Goal: Information Seeking & Learning: Learn about a topic

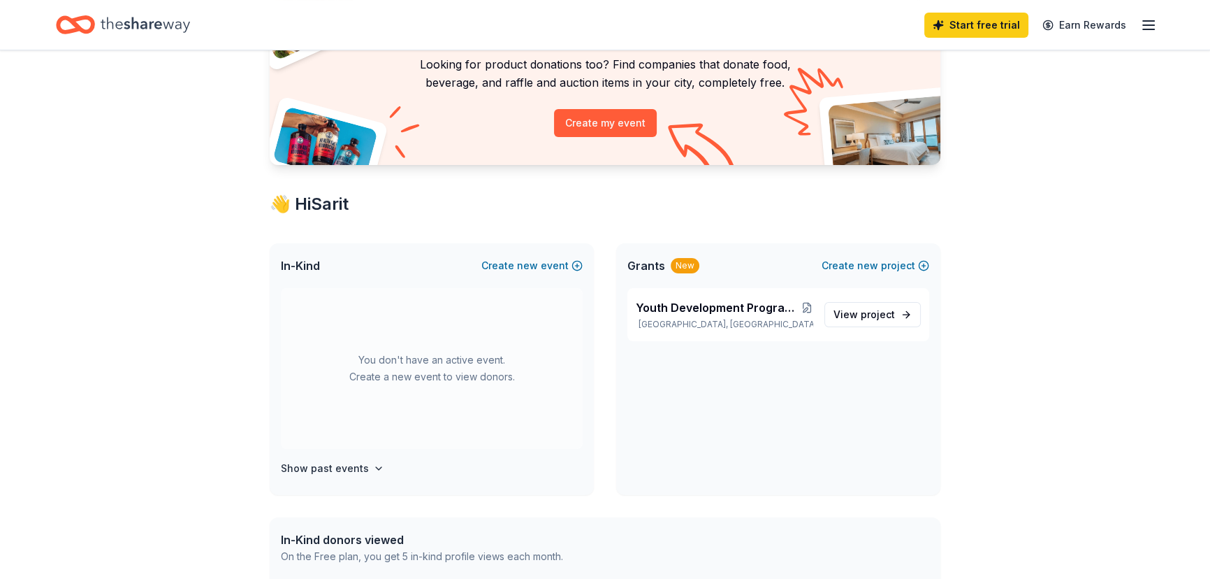
scroll to position [126, 0]
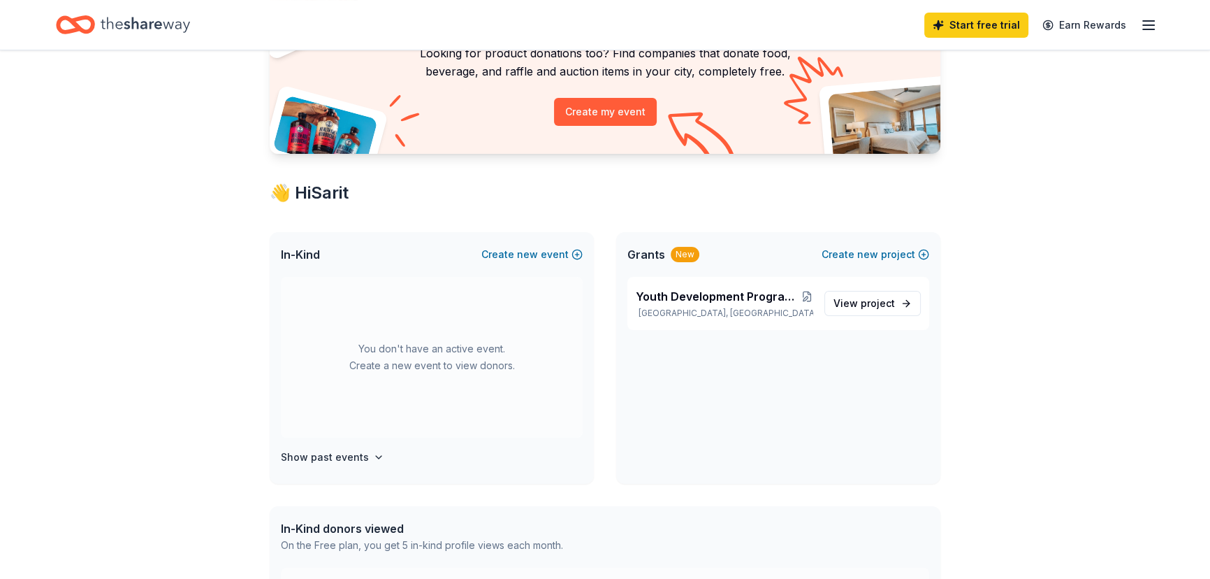
click at [660, 252] on span "Grants" at bounding box center [647, 254] width 38 height 17
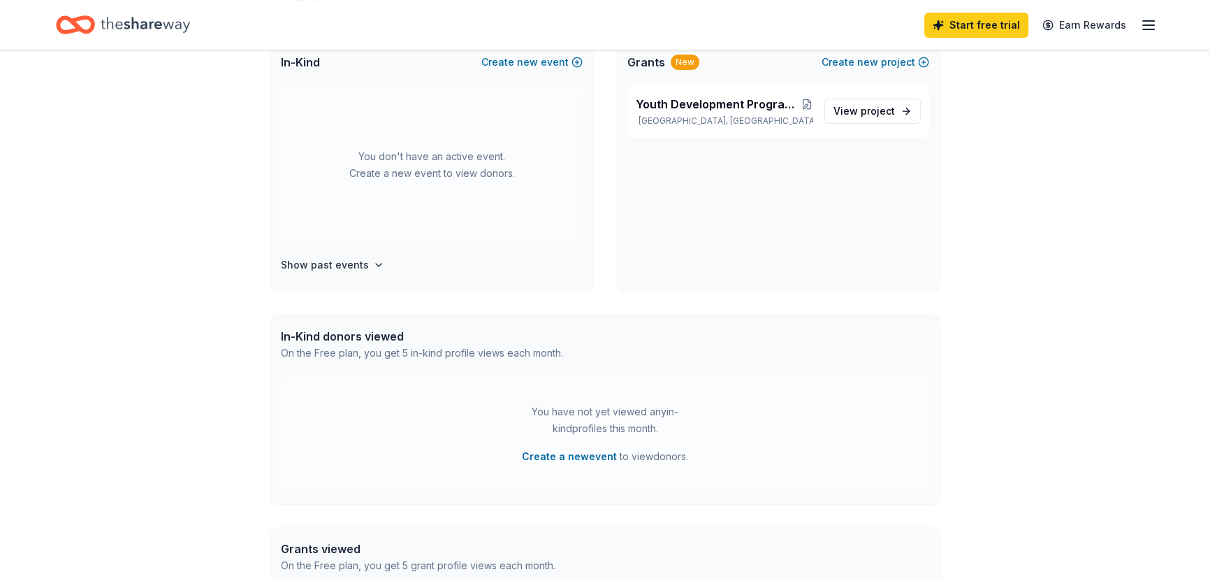
scroll to position [382, 0]
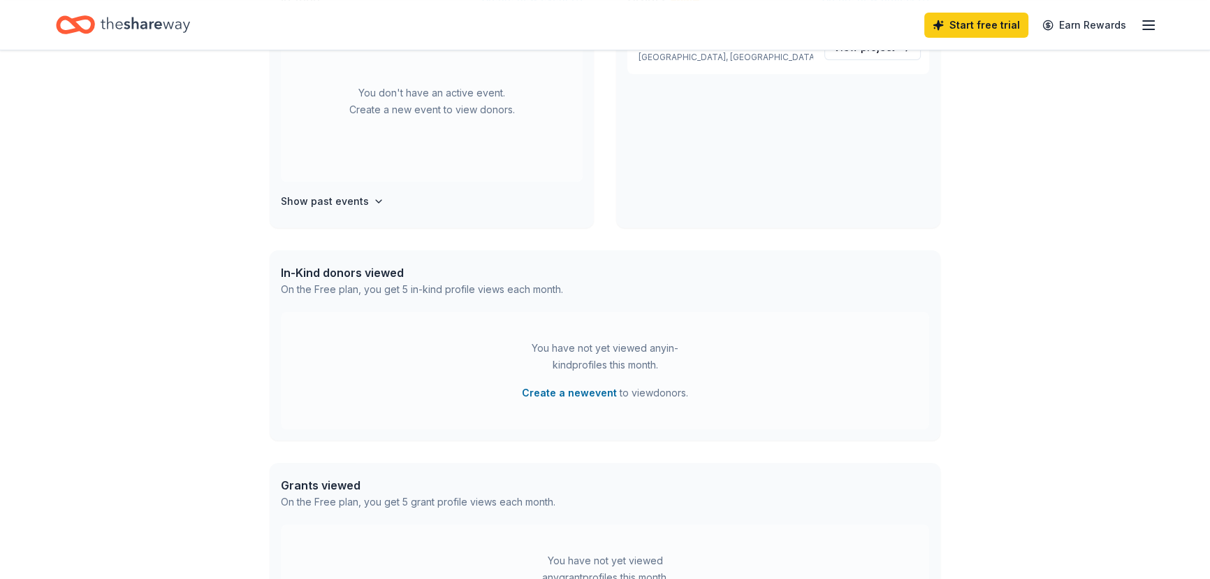
click at [1154, 23] on icon "button" at bounding box center [1149, 25] width 17 height 17
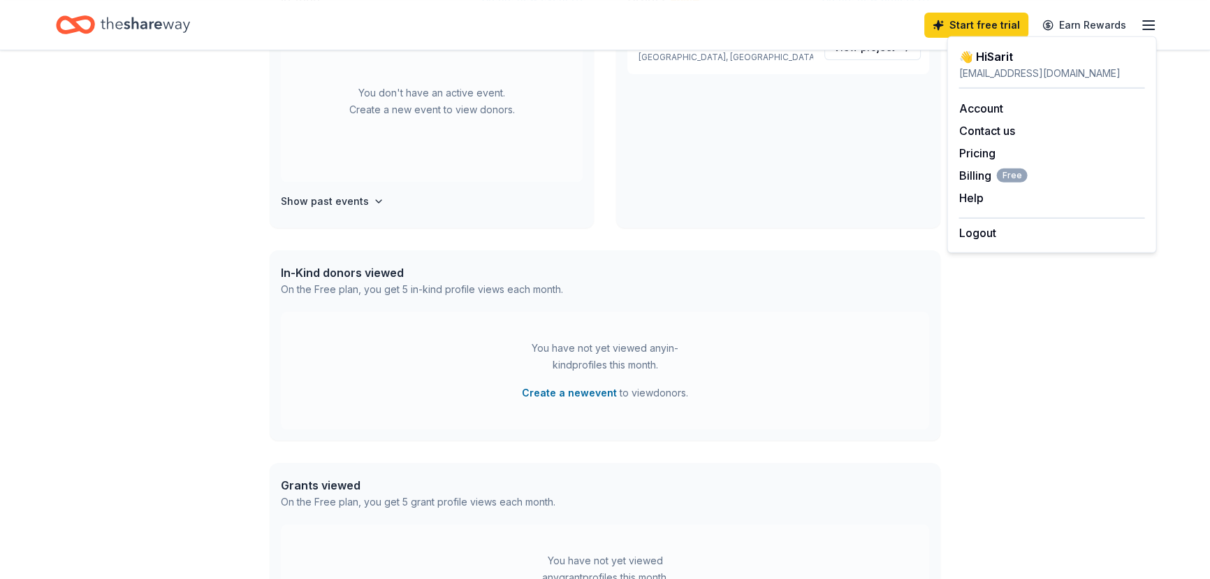
click at [982, 342] on div "Access 3400 + in-kind donors Looking for product donations too? Find companies …" at bounding box center [605, 168] width 1210 height 1001
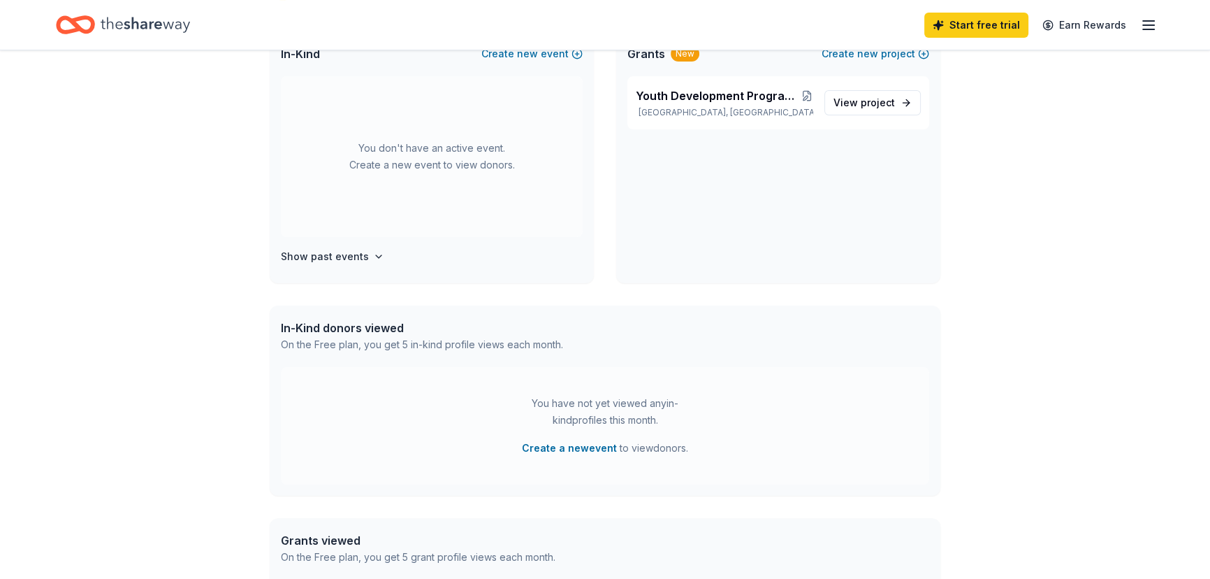
scroll to position [191, 0]
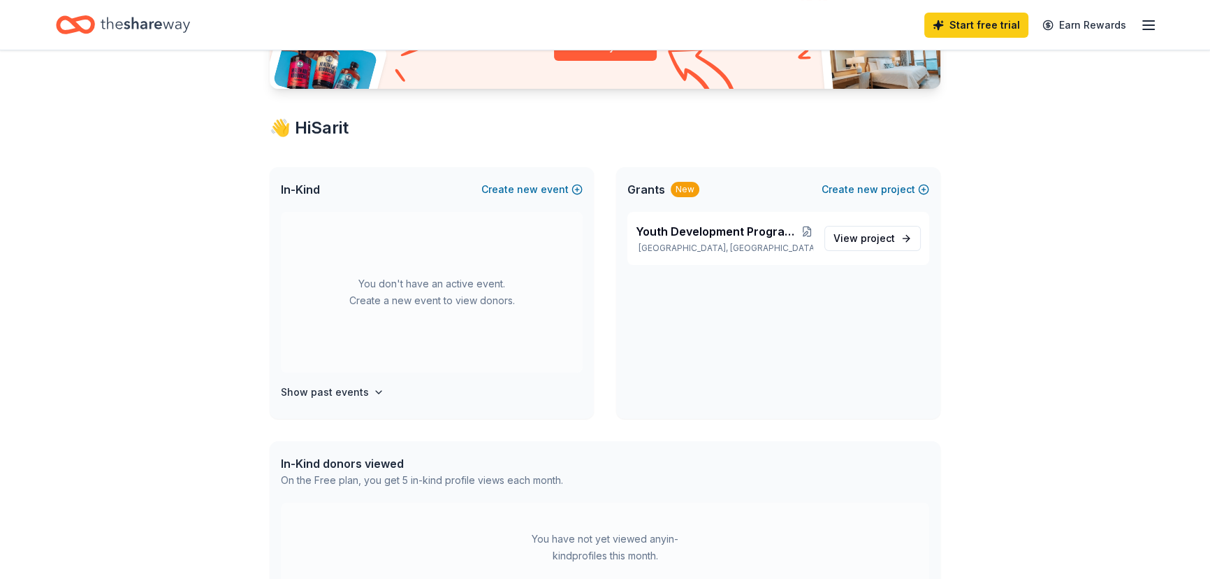
click at [671, 187] on div "New" at bounding box center [685, 189] width 29 height 15
click at [664, 234] on span "Youth Development Programs in [GEOGRAPHIC_DATA] and MetroWest" at bounding box center [719, 231] width 166 height 17
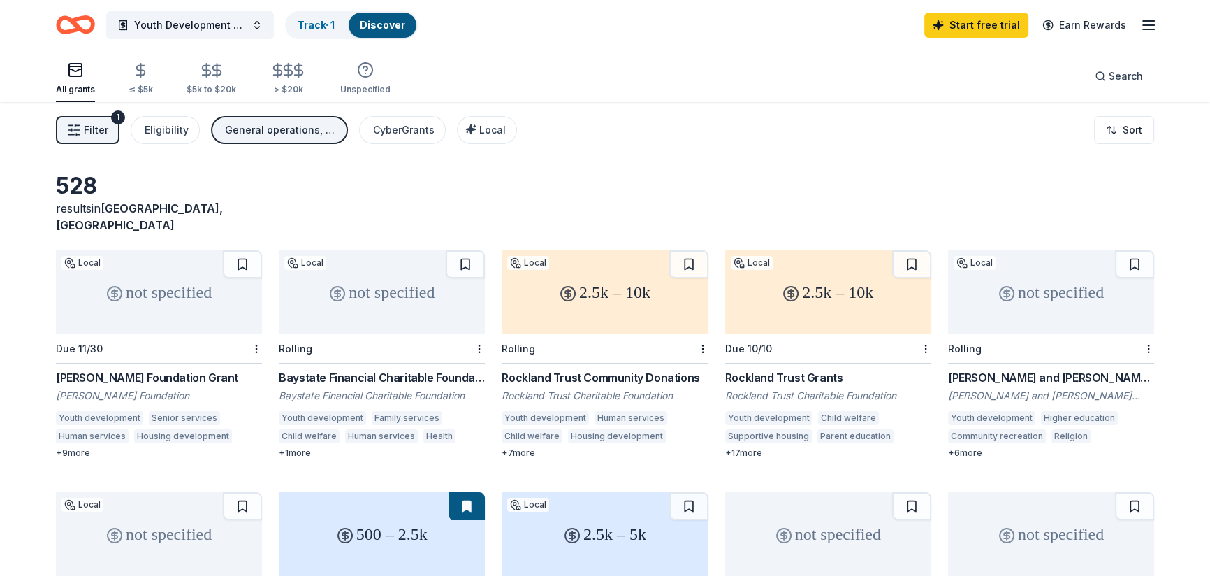
click at [282, 126] on div "General operations, Projects & programming, Other" at bounding box center [281, 130] width 112 height 17
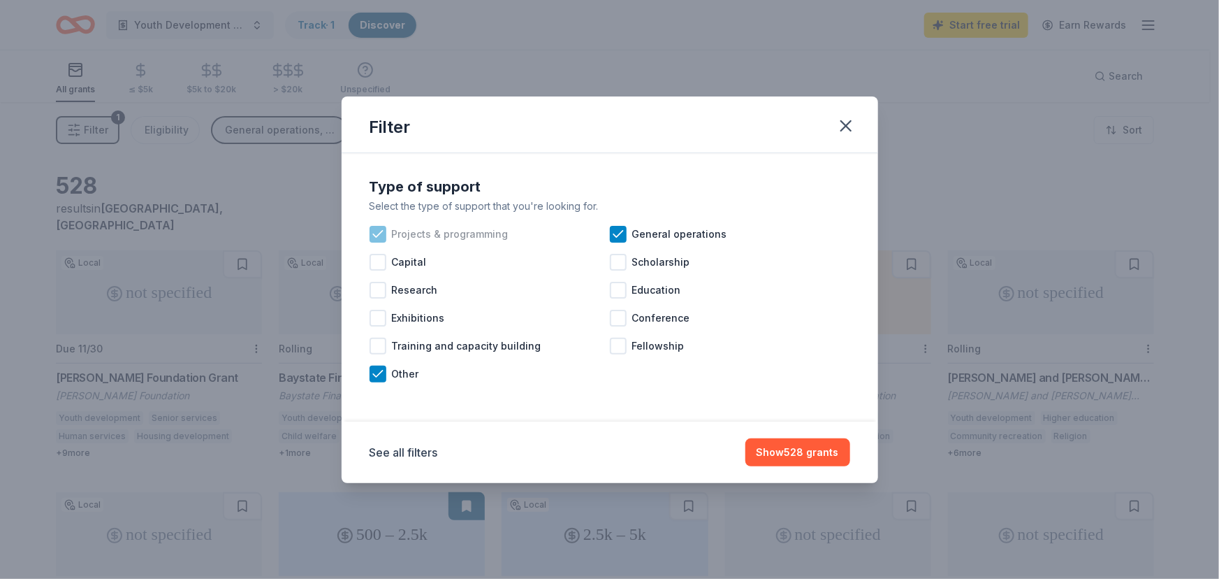
click at [379, 234] on icon at bounding box center [378, 234] width 14 height 14
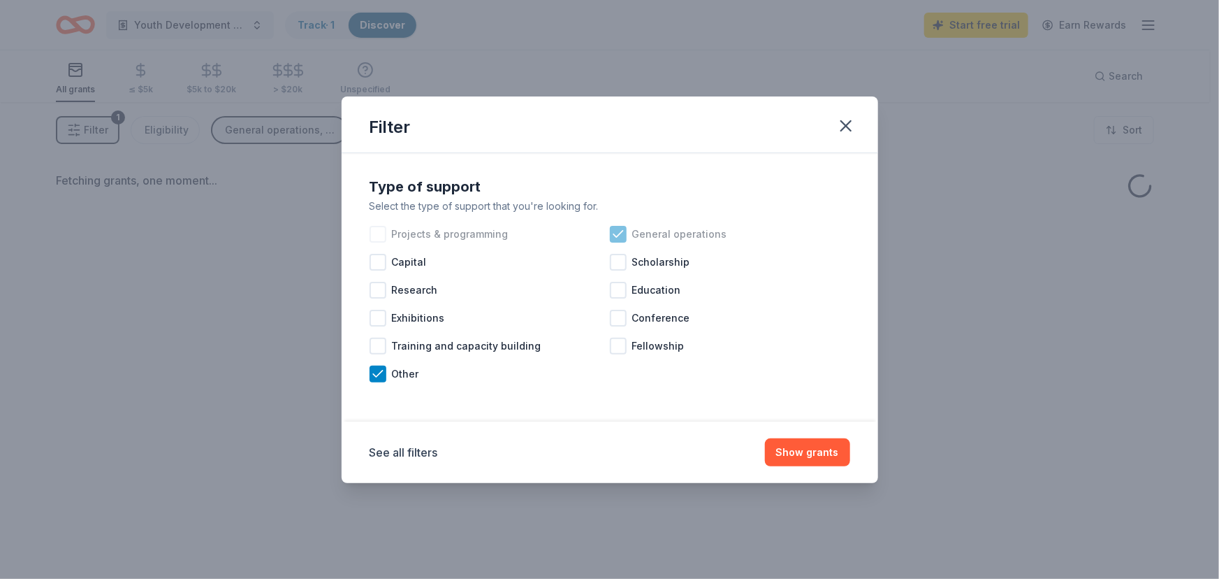
click at [614, 231] on icon at bounding box center [618, 234] width 14 height 14
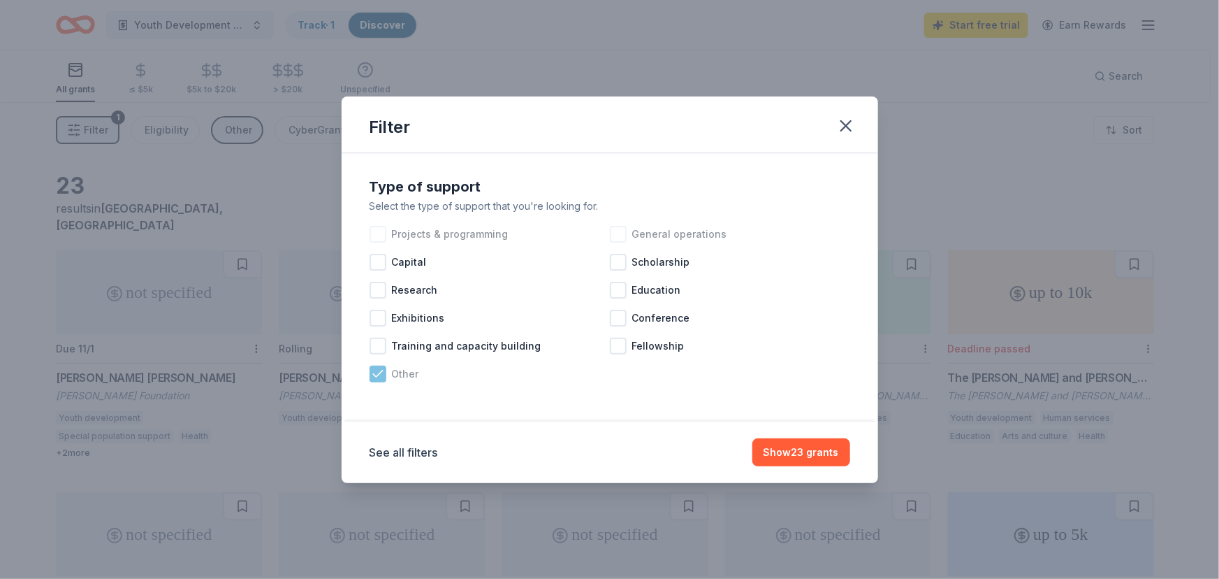
click at [377, 377] on icon at bounding box center [378, 374] width 14 height 14
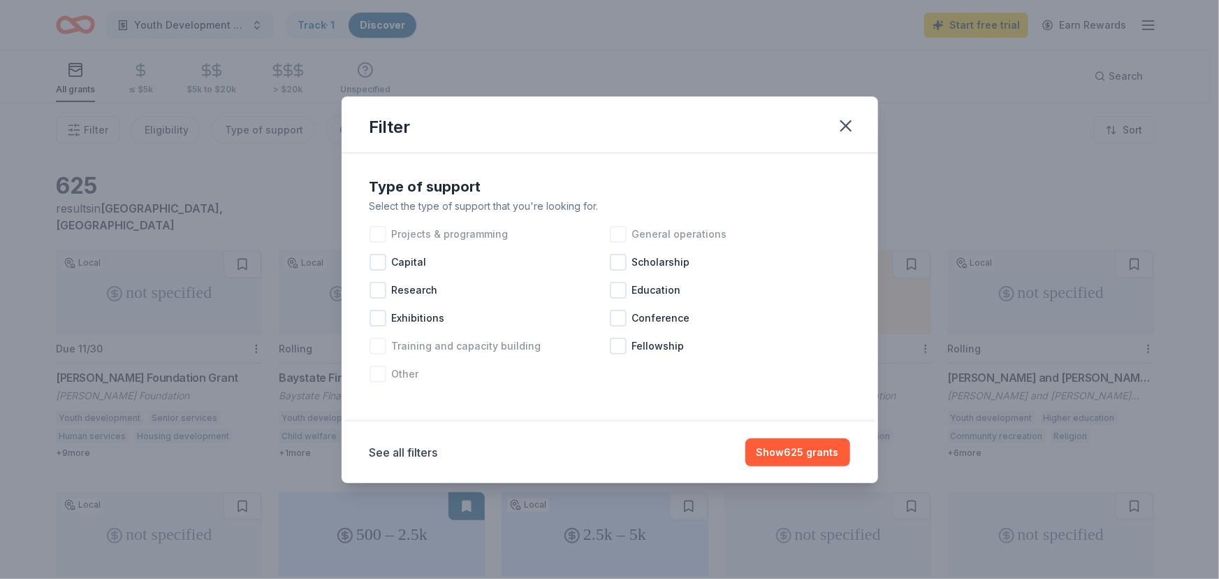
click at [382, 350] on div at bounding box center [378, 346] width 17 height 17
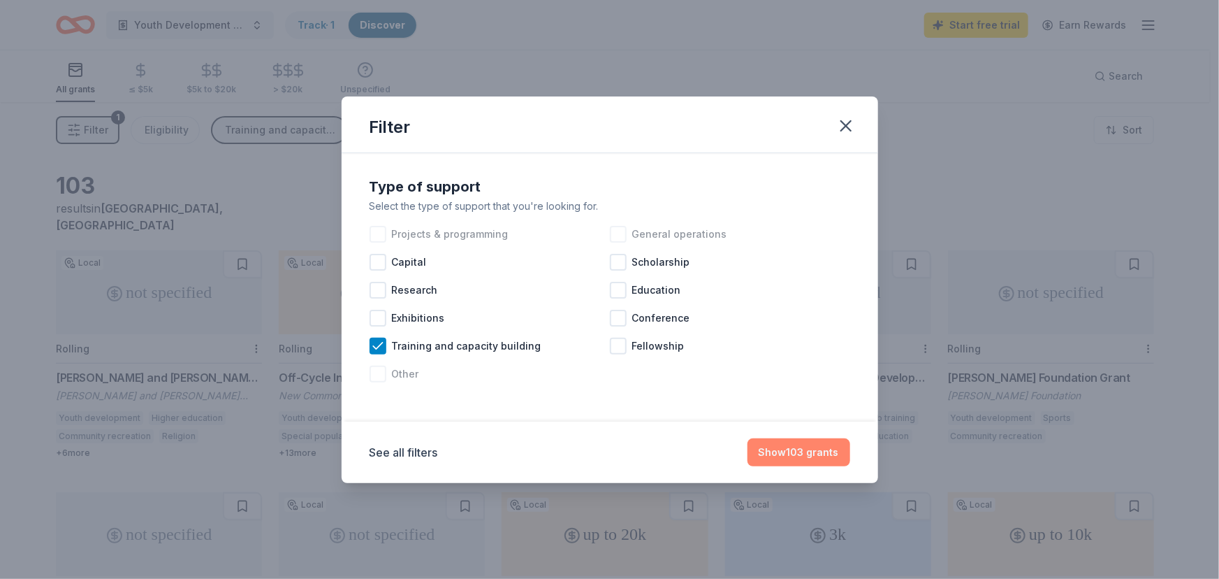
click at [772, 450] on button "Show 103 grants" at bounding box center [799, 452] width 103 height 28
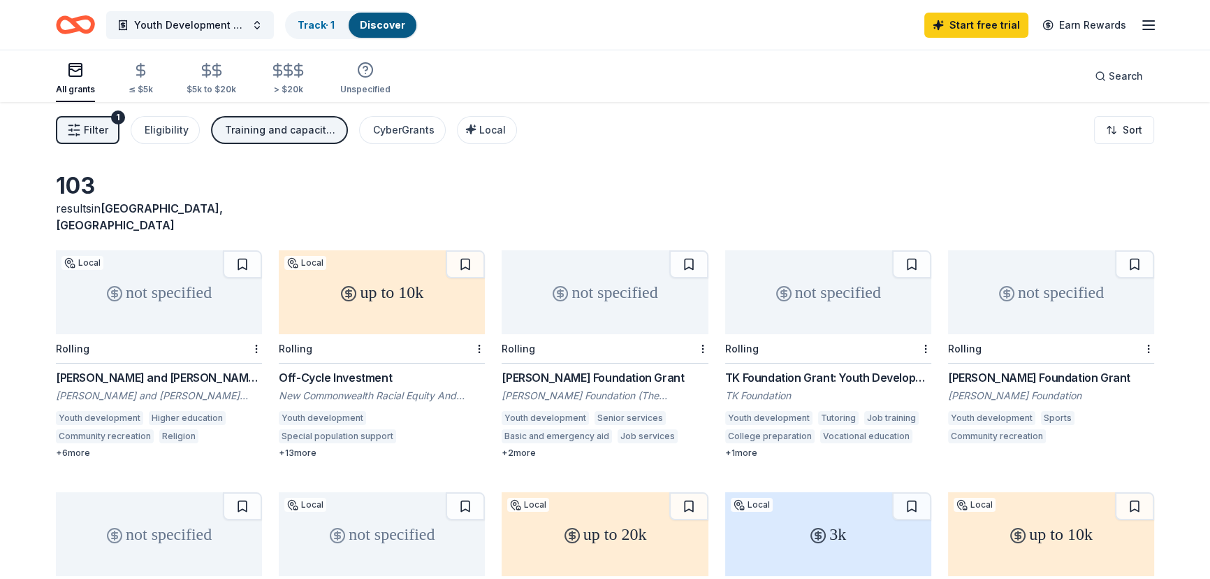
click at [307, 133] on div "Training and capacity building" at bounding box center [281, 130] width 112 height 17
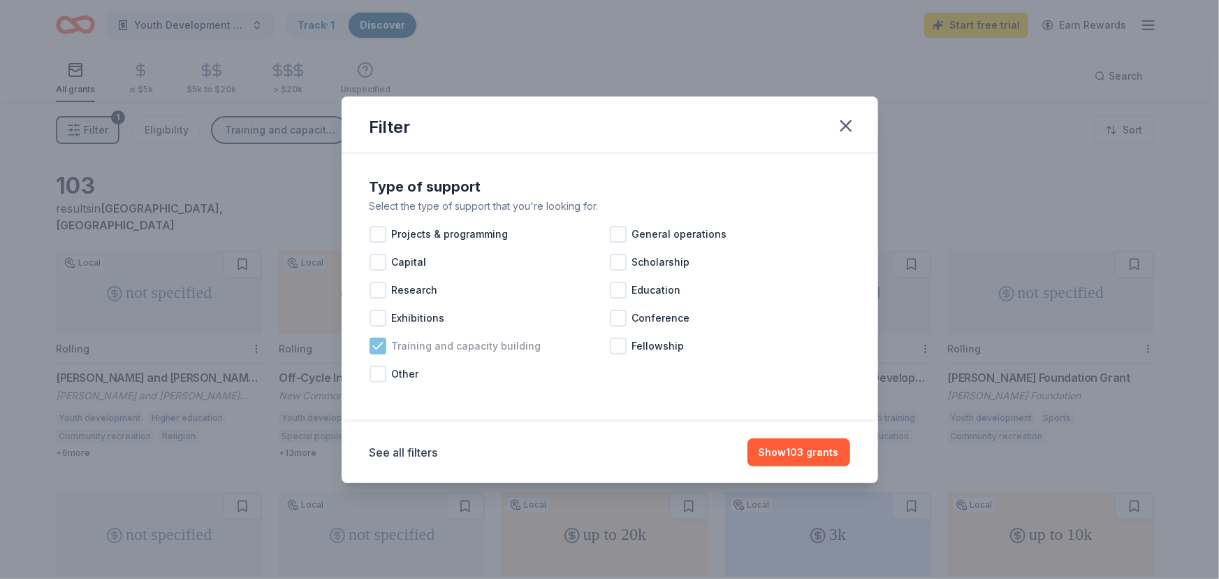
click at [374, 348] on icon at bounding box center [378, 346] width 14 height 14
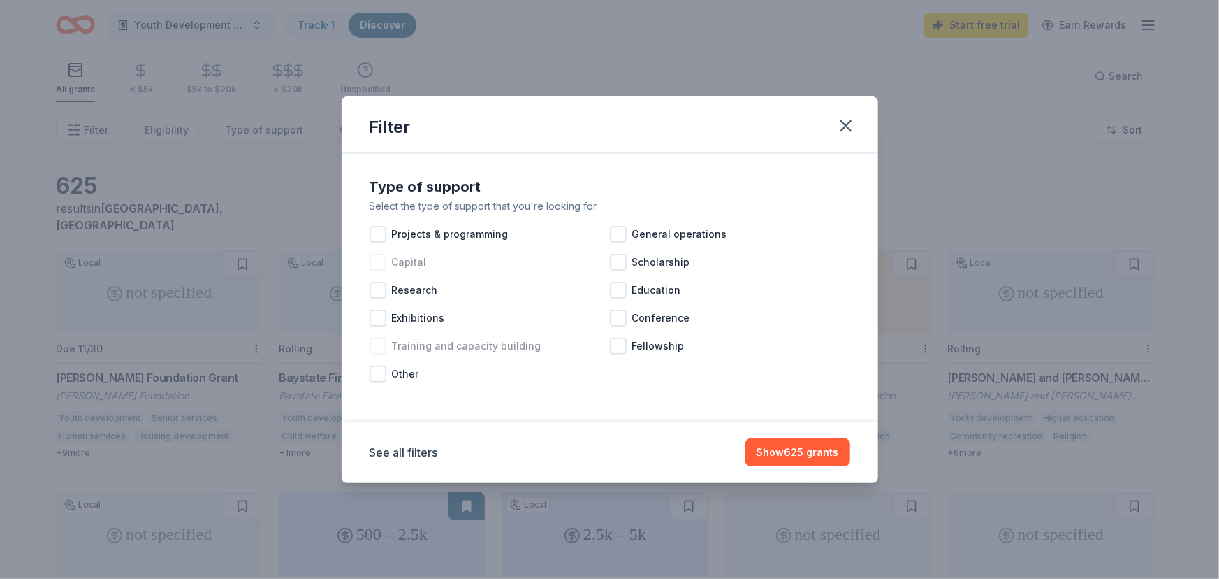
click at [379, 262] on div at bounding box center [378, 262] width 17 height 17
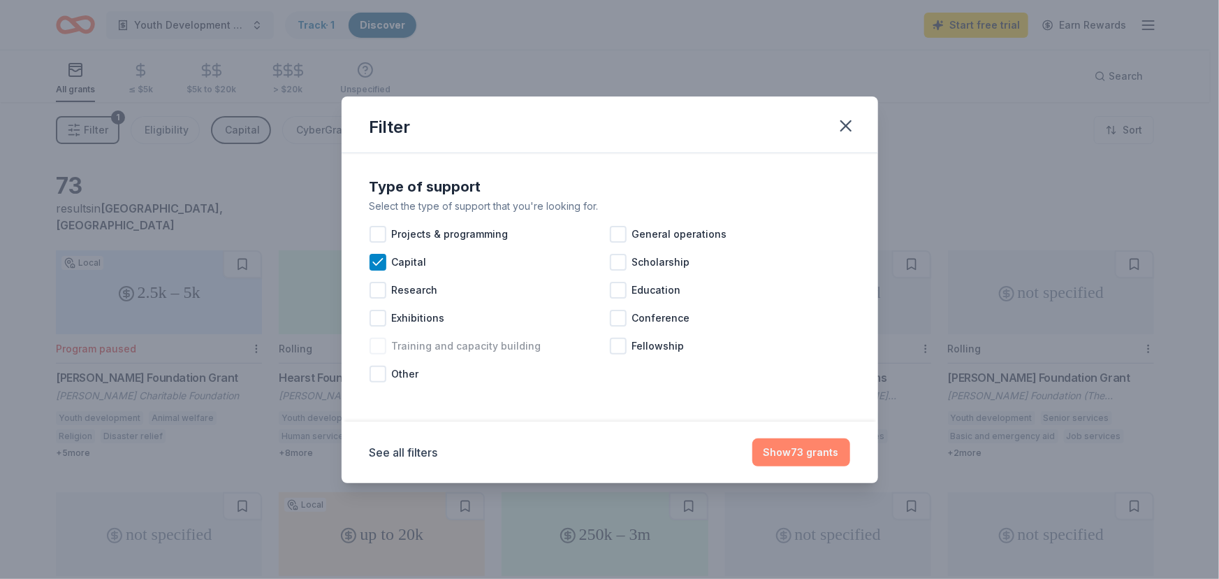
click at [789, 447] on button "Show 73 grants" at bounding box center [802, 452] width 98 height 28
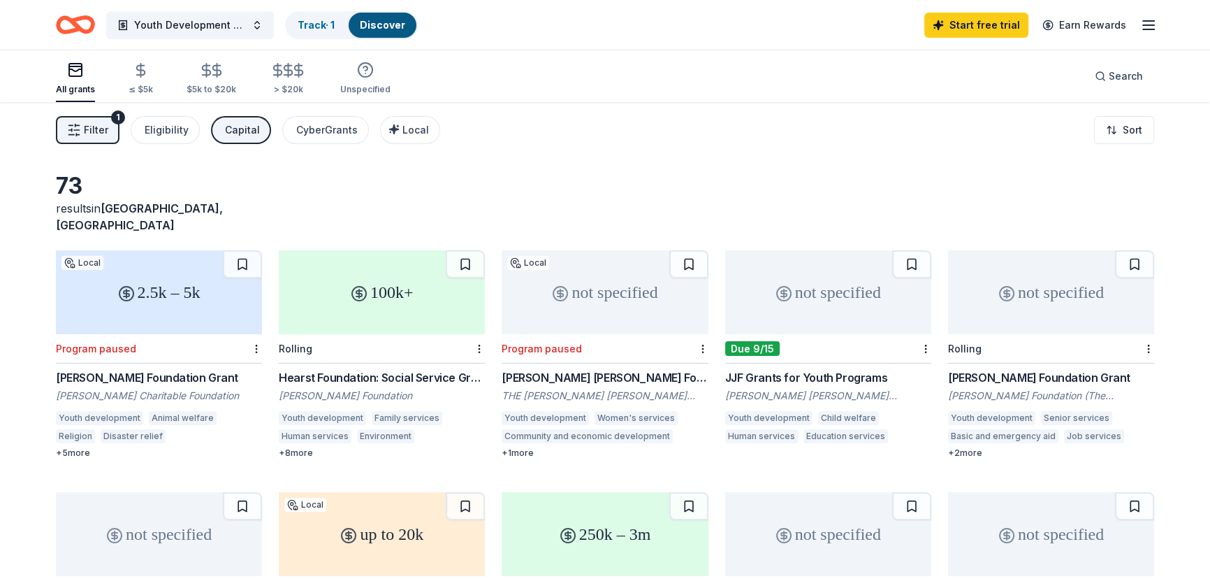
click at [250, 131] on div "Capital" at bounding box center [242, 130] width 35 height 17
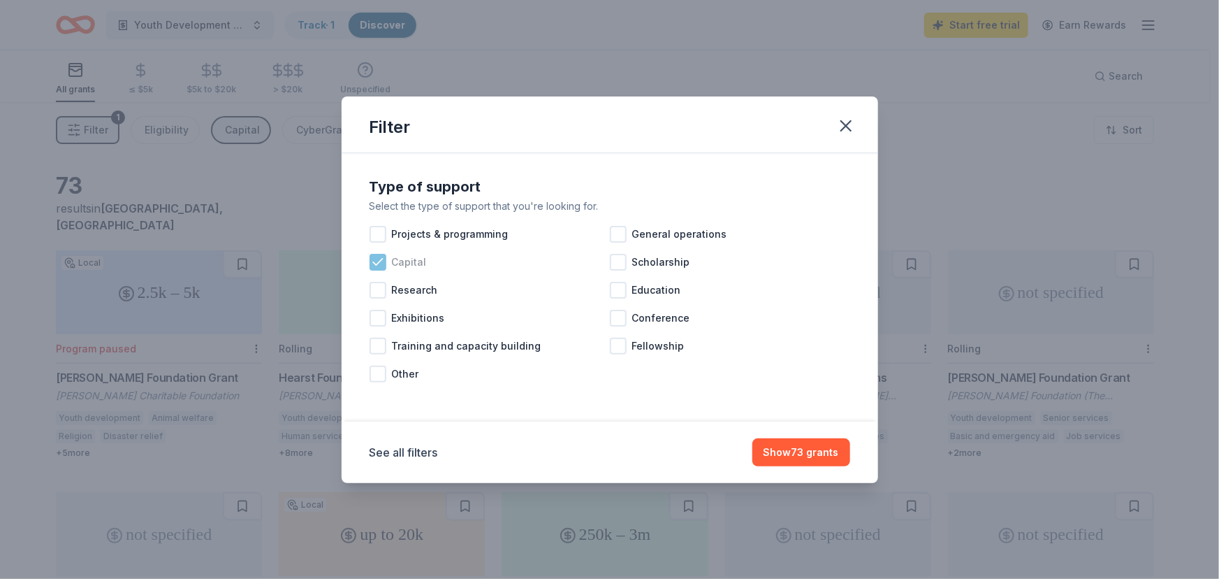
click at [375, 261] on icon at bounding box center [378, 262] width 14 height 14
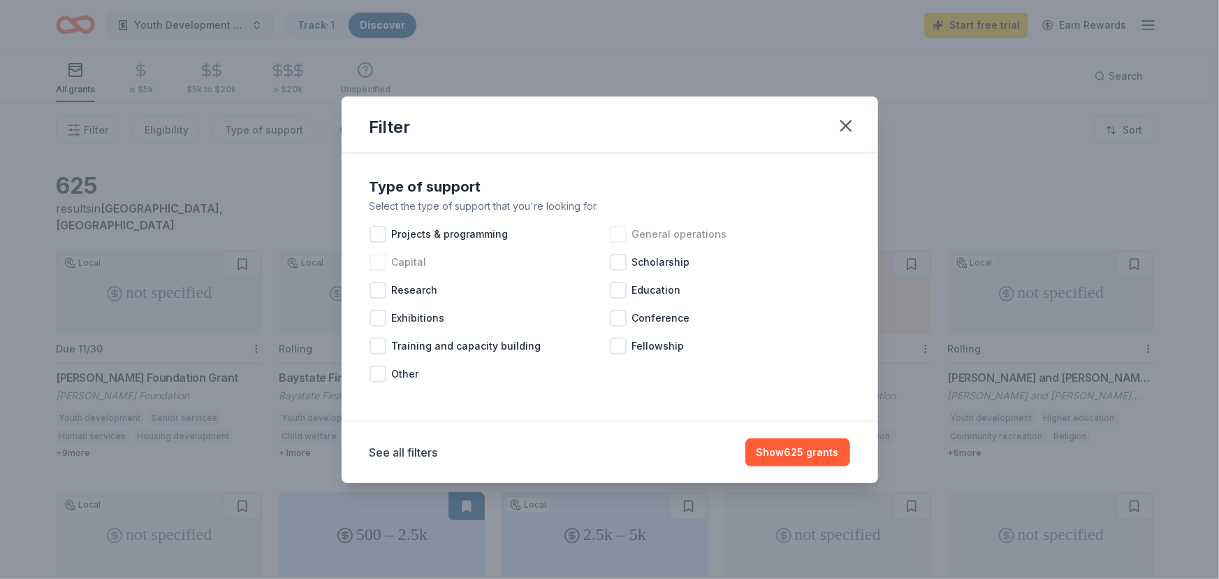
click at [624, 238] on div at bounding box center [618, 234] width 17 height 17
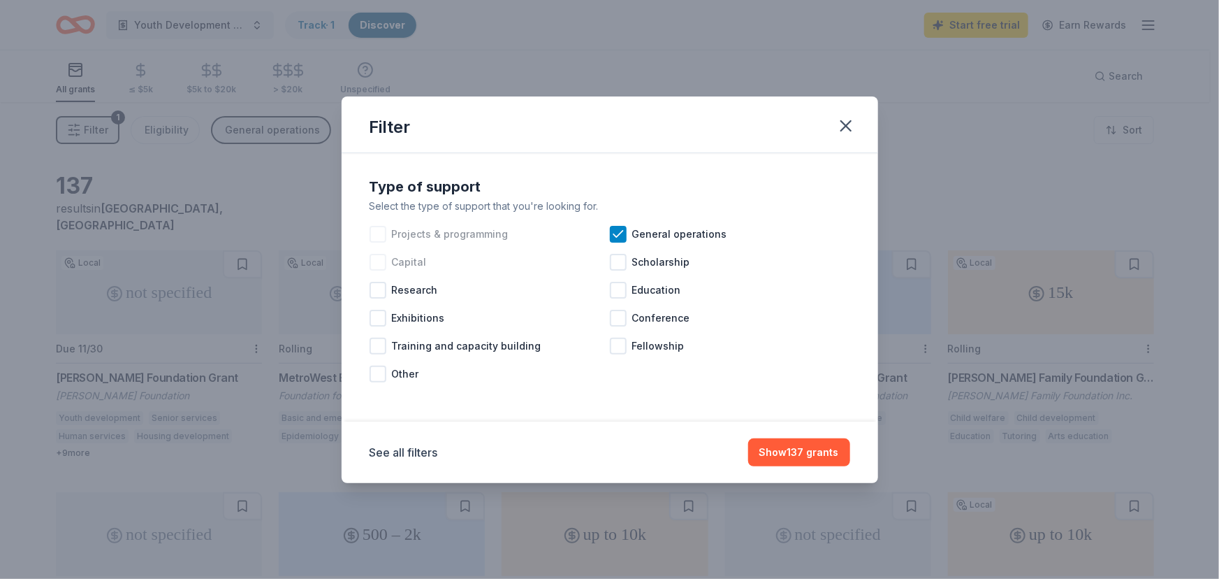
click at [379, 232] on div at bounding box center [378, 234] width 17 height 17
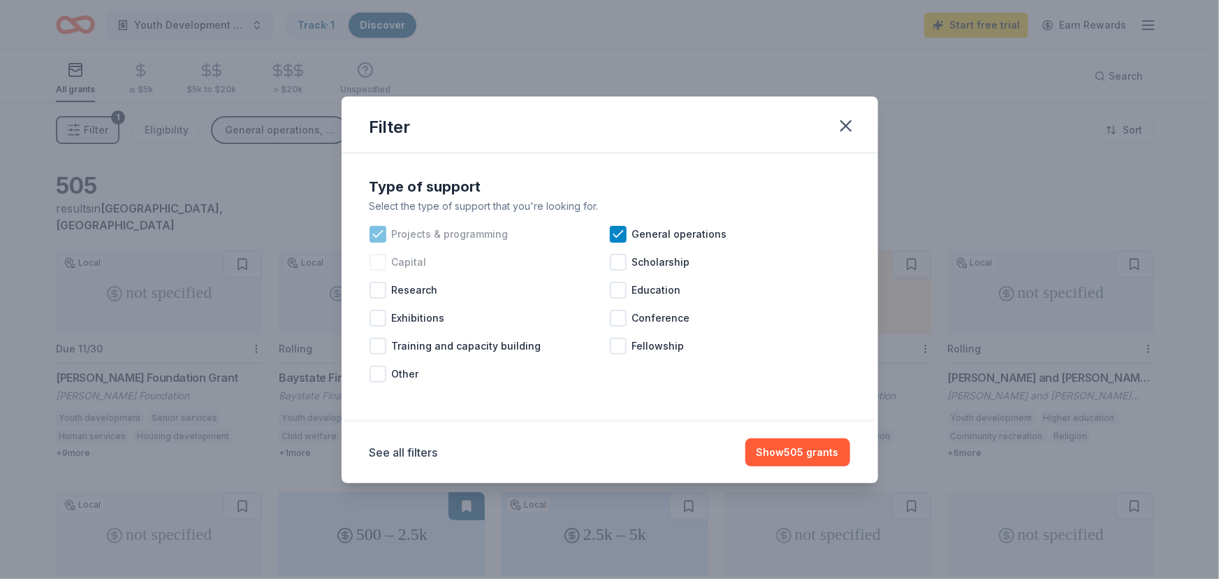
click at [379, 232] on icon at bounding box center [377, 234] width 9 height 6
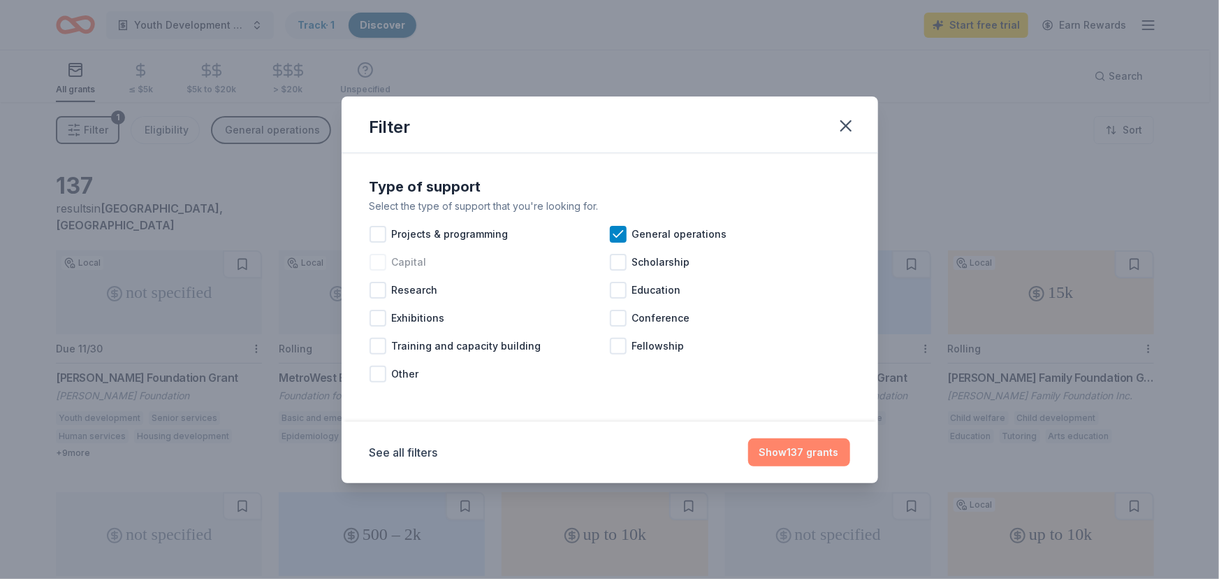
click at [791, 454] on button "Show 137 grants" at bounding box center [799, 452] width 102 height 28
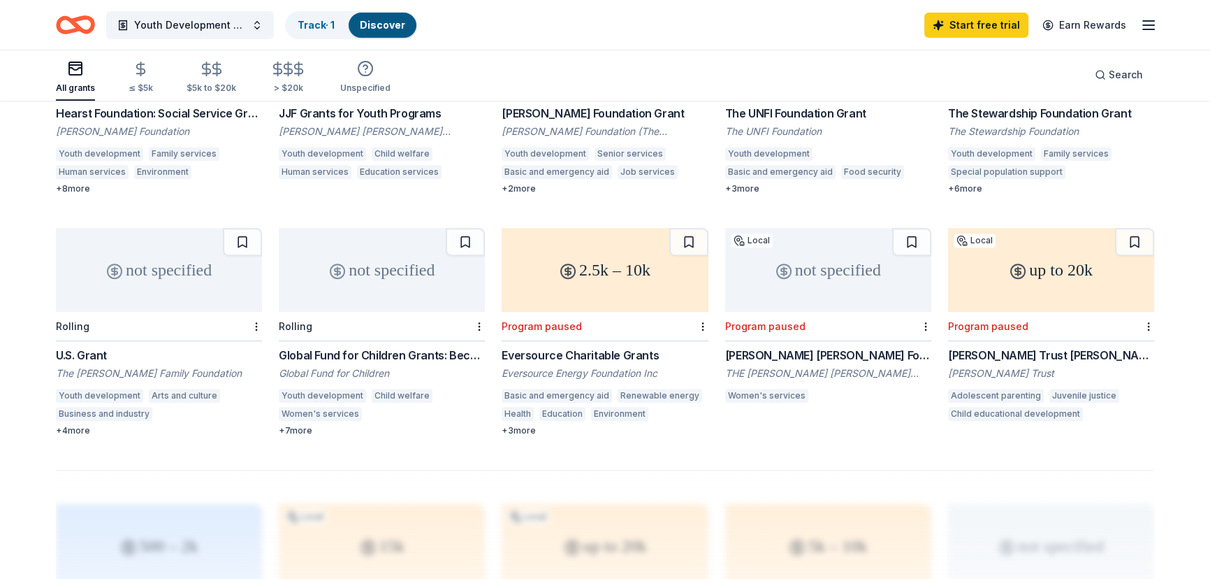
scroll to position [726, 0]
